Goal: Information Seeking & Learning: Learn about a topic

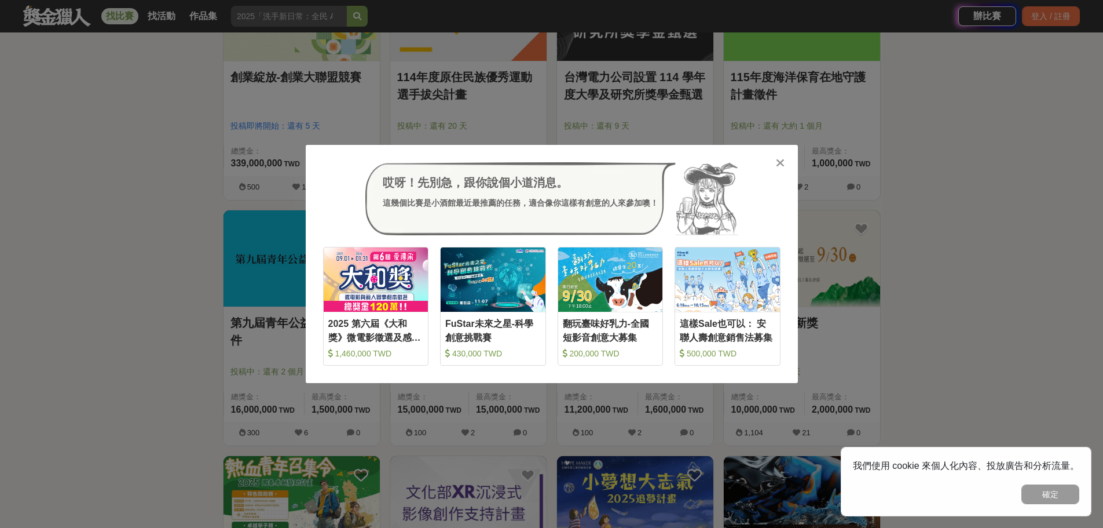
click at [785, 163] on div at bounding box center [781, 162] width 12 height 12
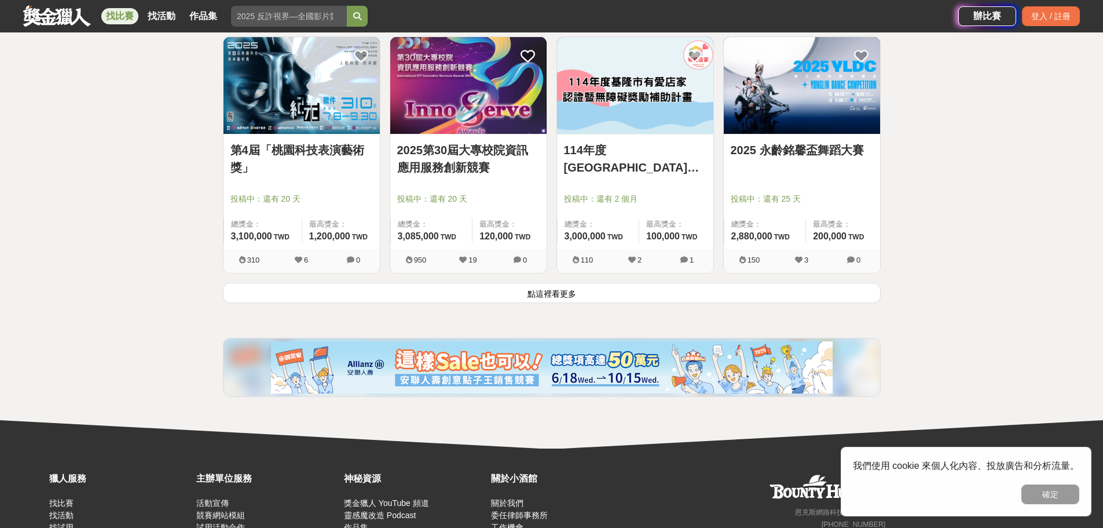
scroll to position [1448, 0]
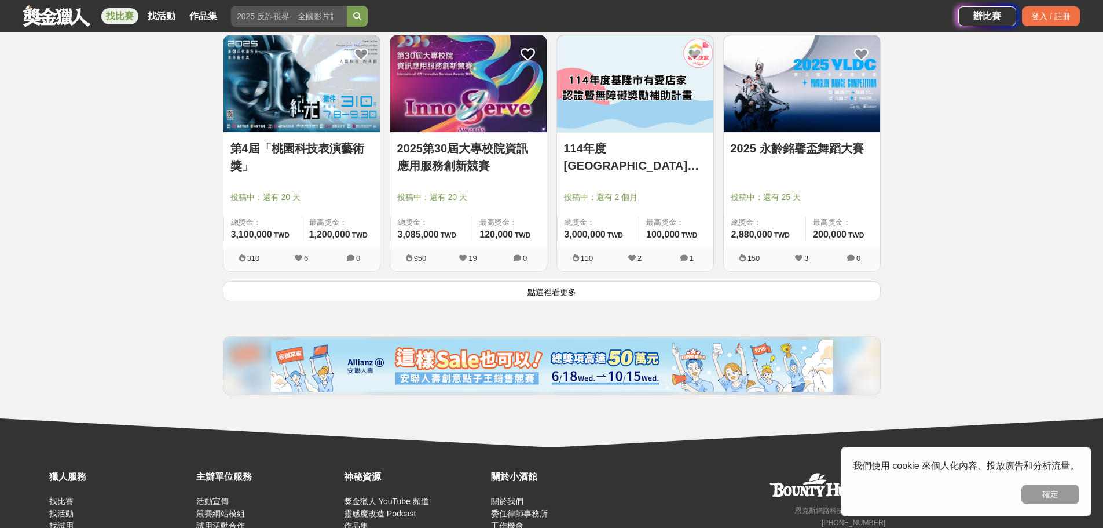
click at [636, 294] on button "點這裡看更多" at bounding box center [552, 291] width 658 height 20
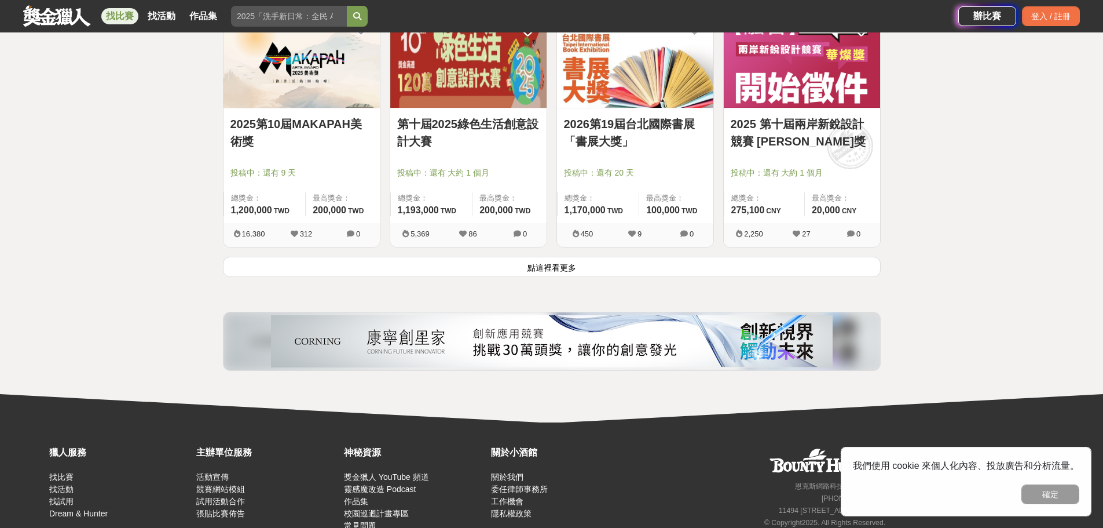
scroll to position [2954, 0]
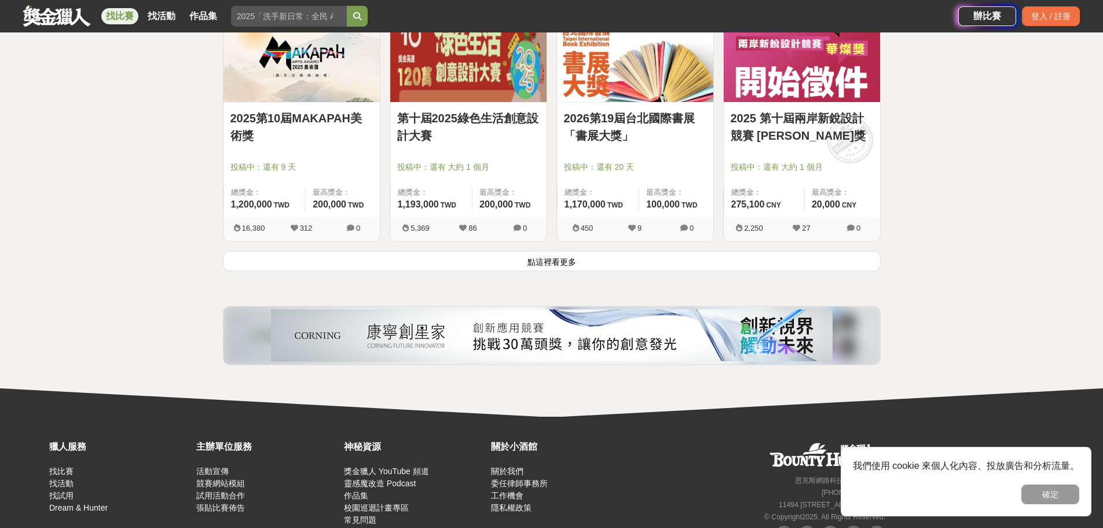
click at [557, 259] on button "點這裡看更多" at bounding box center [552, 261] width 658 height 20
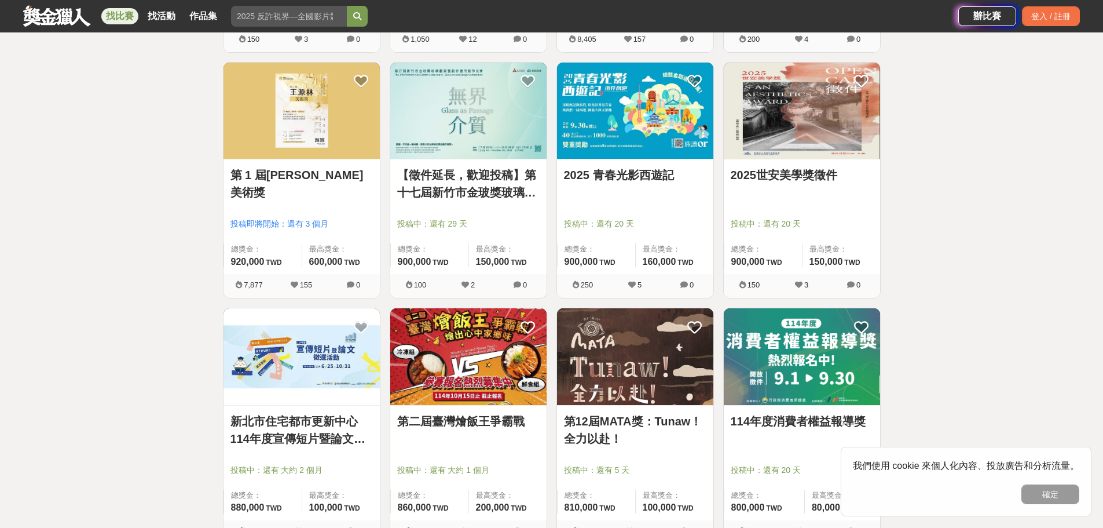
scroll to position [4054, 0]
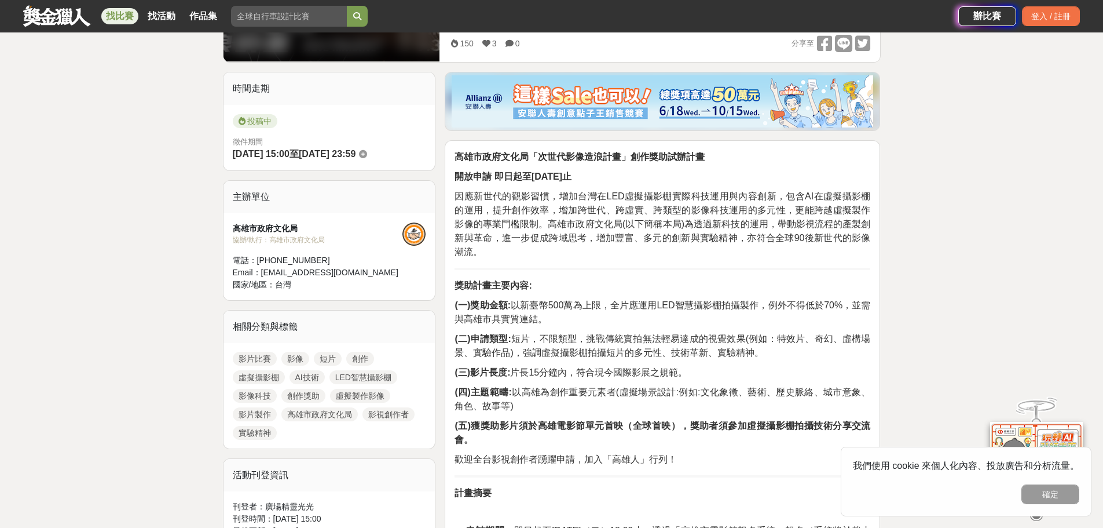
scroll to position [347, 0]
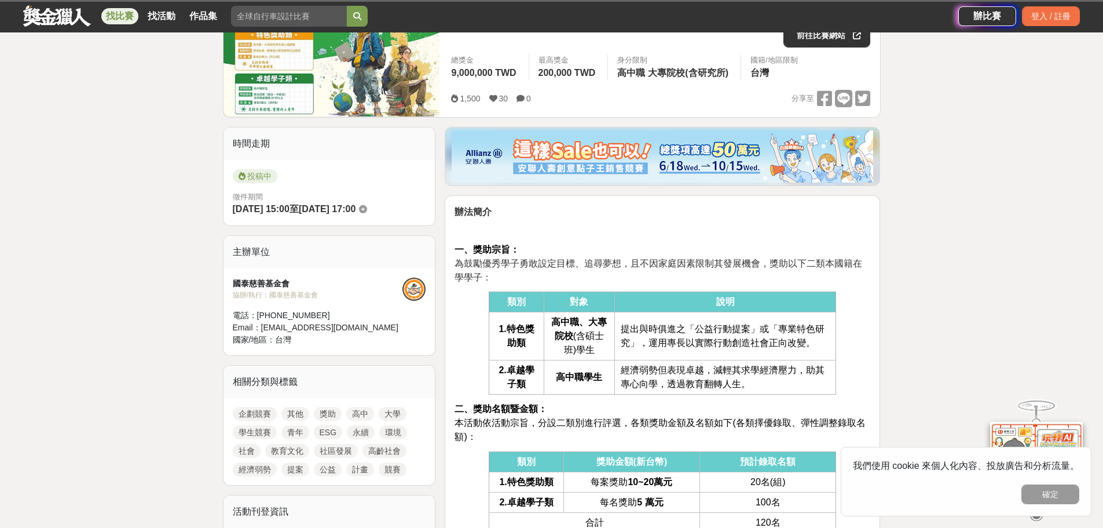
scroll to position [290, 0]
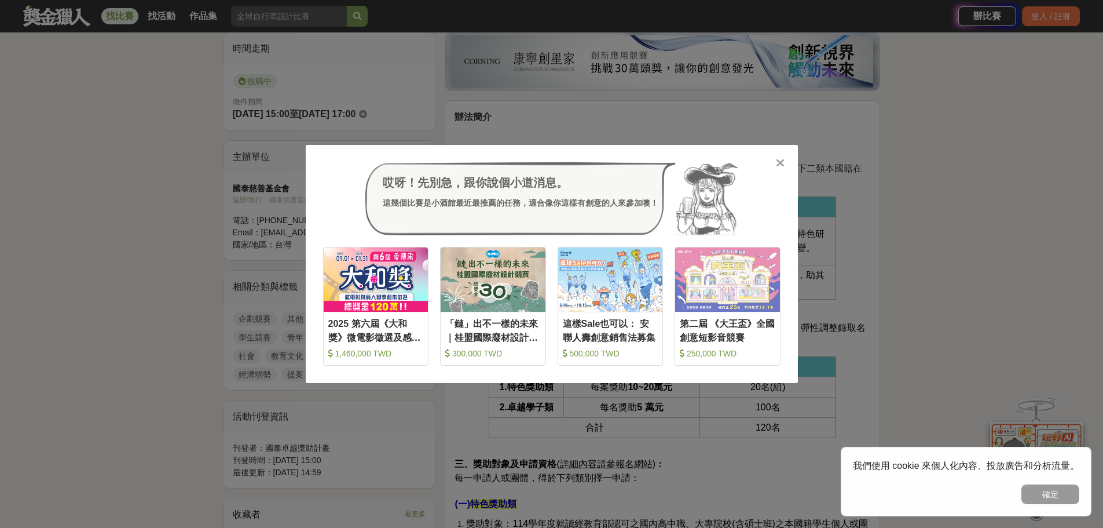
click at [999, 174] on div "哎呀！先別急，跟你說個小道消息。 這幾個比賽是小酒館最近最推薦的任務，適合像你這樣有創意的人來參加噢！ 收藏 2025 第六屆《大和獎》微電影徵選及感人實事分…" at bounding box center [551, 264] width 1103 height 528
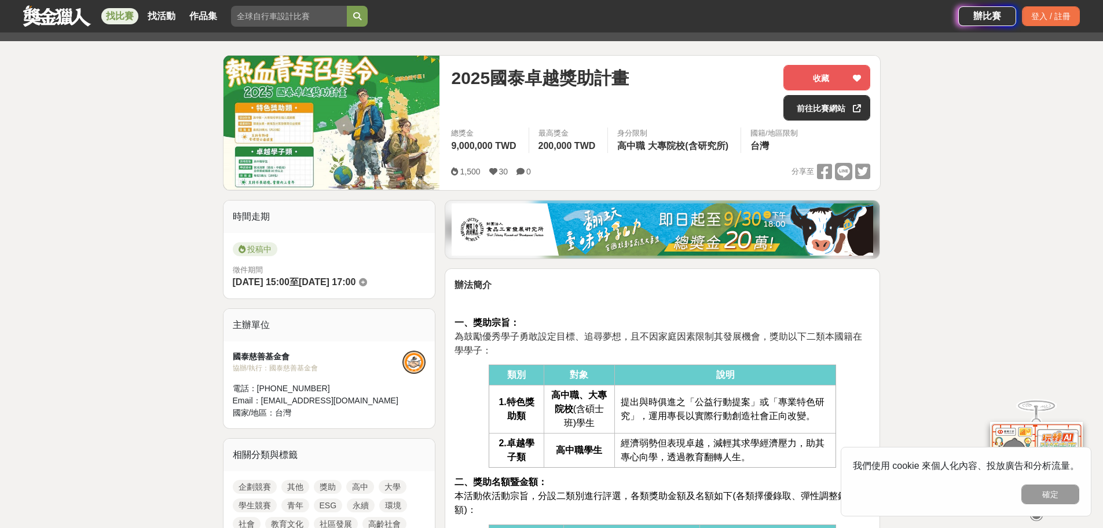
scroll to position [116, 0]
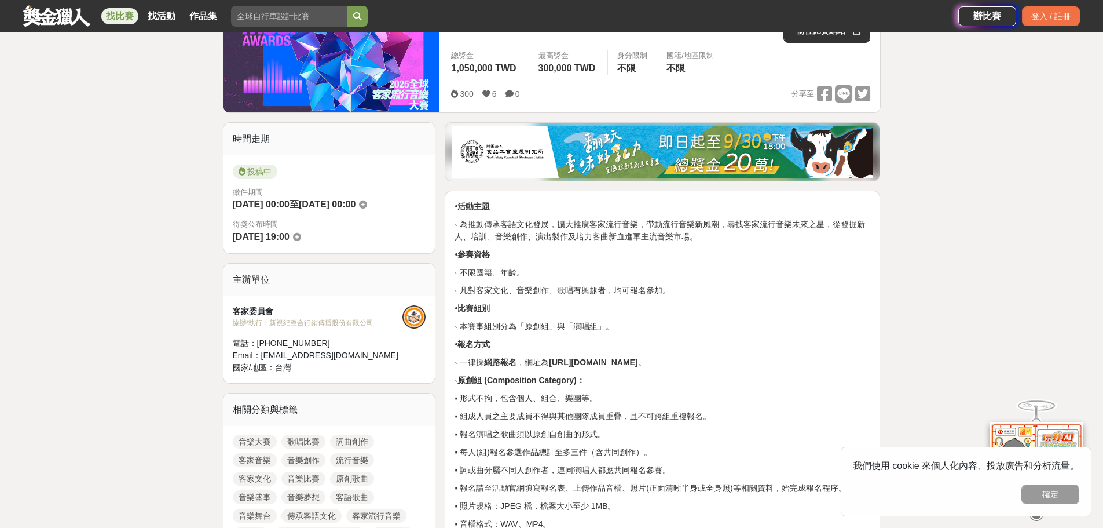
scroll to position [232, 0]
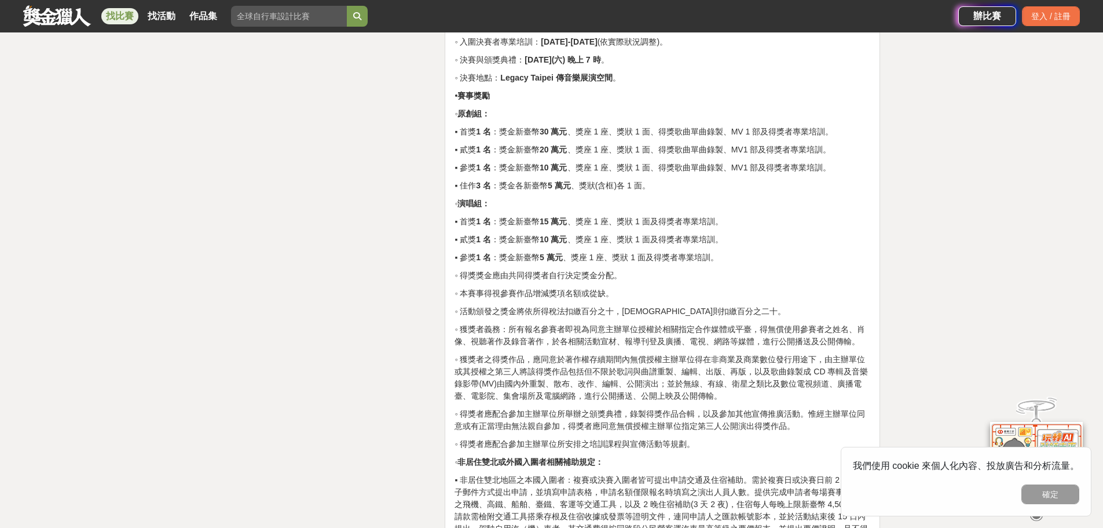
scroll to position [1795, 0]
